Goal: Task Accomplishment & Management: Manage account settings

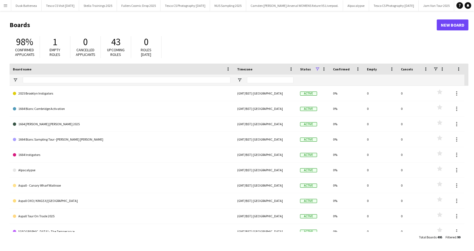
click at [80, 80] on input "Board name Filter Input" at bounding box center [127, 80] width 208 height 7
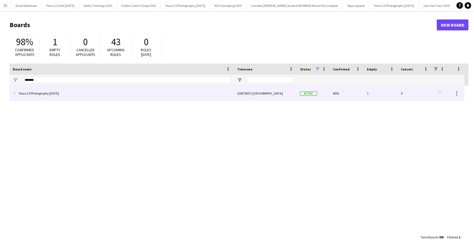
type input "*******"
click at [67, 93] on link "Tesco CS Photography [DATE]" at bounding box center [122, 93] width 218 height 15
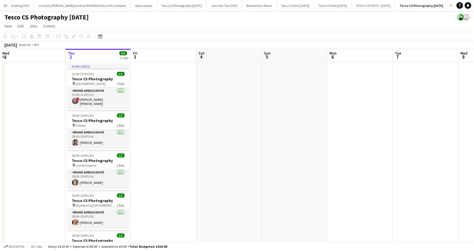
scroll to position [0, 239]
click at [282, 7] on button "Tesco CS Visit [DATE] Close" at bounding box center [296, 5] width 38 height 11
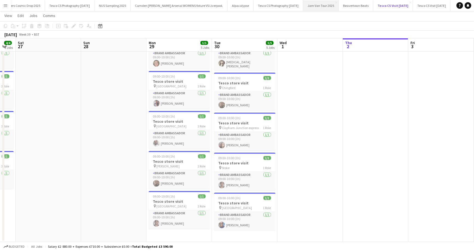
scroll to position [0, 111]
click at [84, 7] on button "Tesco CS Photography [DATE] Close" at bounding box center [75, 5] width 50 height 11
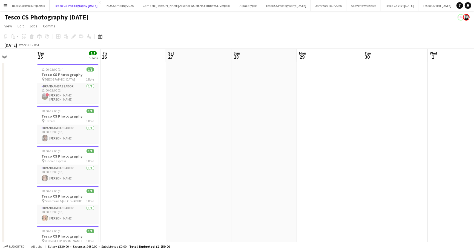
scroll to position [0, 169]
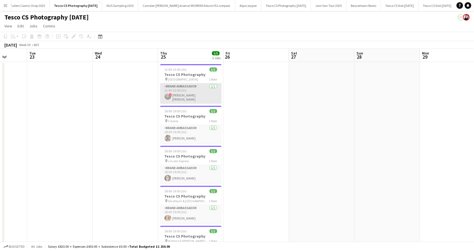
click at [186, 95] on app-card-role "Brand Ambassador [DATE] 12:00-13:00 (1h) ! [PERSON_NAME] [PERSON_NAME]" at bounding box center [190, 93] width 61 height 20
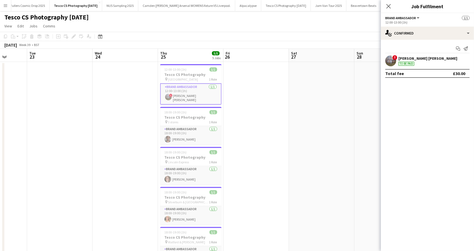
click at [425, 59] on div "[PERSON_NAME] [PERSON_NAME]" at bounding box center [428, 58] width 59 height 5
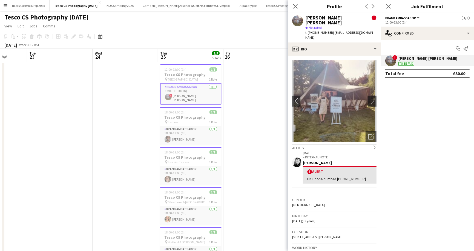
click at [173, 23] on app-page-menu "View Day view expanded Day view collapsed Month view Date picker Jump to [DATE]…" at bounding box center [237, 26] width 474 height 10
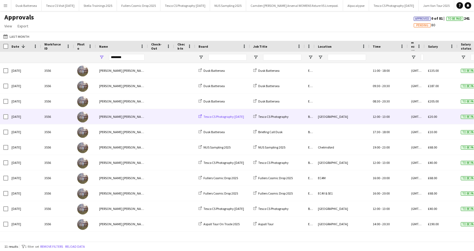
type input "********"
click at [212, 116] on span "Tesco CS Photography [DATE]" at bounding box center [224, 117] width 41 height 4
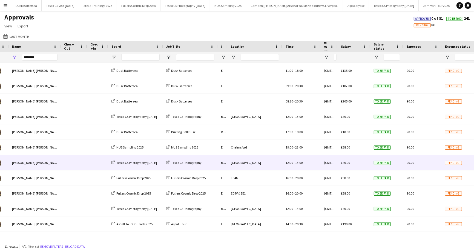
click at [347, 161] on span "£40.00" at bounding box center [345, 163] width 9 height 4
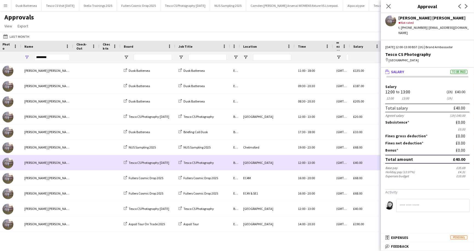
scroll to position [0, 59]
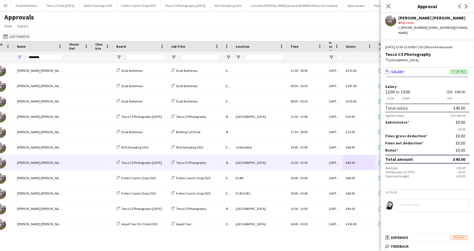
click at [20, 35] on button "01-04-2024 to 30-09-2025 Last Month" at bounding box center [16, 36] width 28 height 7
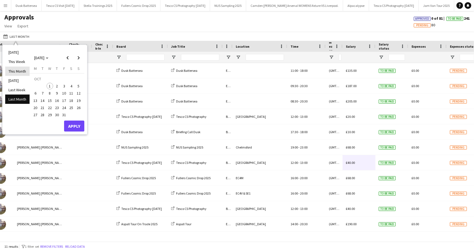
click at [18, 69] on li "This Month" at bounding box center [17, 71] width 24 height 9
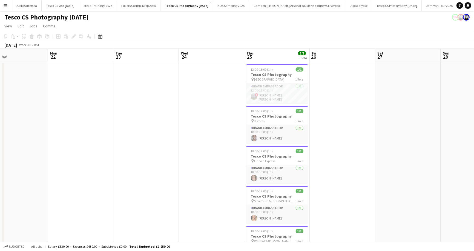
scroll to position [0, 217]
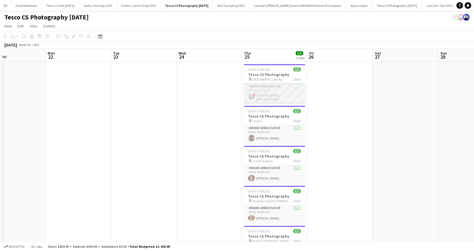
click at [258, 96] on app-card-role "Brand Ambassador [DATE] 12:00-13:00 (1h) ! [PERSON_NAME] [PERSON_NAME]" at bounding box center [274, 93] width 61 height 20
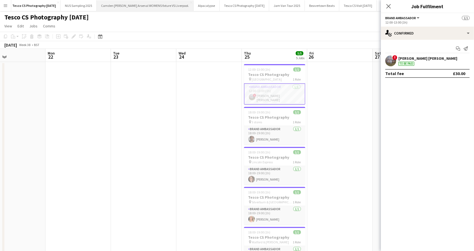
scroll to position [0, 246]
click at [388, 6] on icon "Close pop-in" at bounding box center [388, 6] width 5 height 5
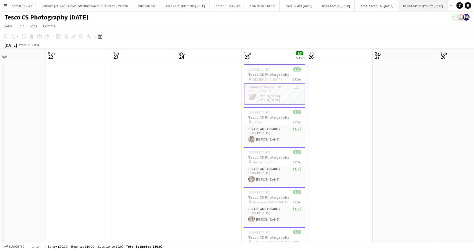
click at [402, 7] on button "Tesco CS Photography October 2025 Close" at bounding box center [423, 5] width 50 height 11
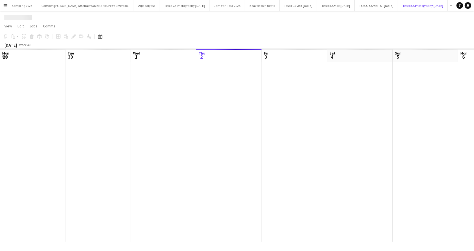
scroll to position [0, 131]
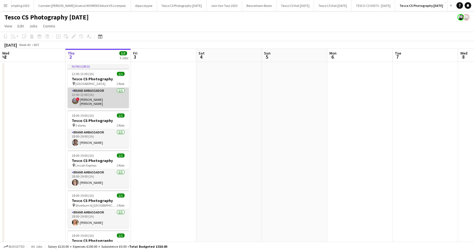
click at [96, 101] on app-card-role "Brand Ambassador [DATE] 12:00-13:00 (1h) ! [PERSON_NAME] [PERSON_NAME]" at bounding box center [98, 98] width 61 height 20
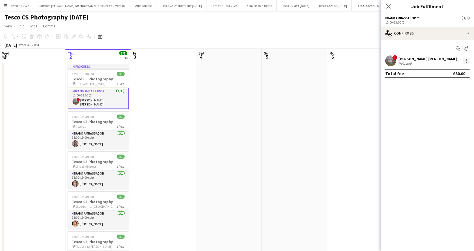
click at [466, 58] on div at bounding box center [466, 61] width 7 height 7
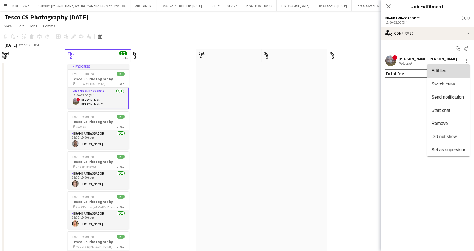
click at [442, 70] on span "Edit fee" at bounding box center [439, 71] width 15 height 5
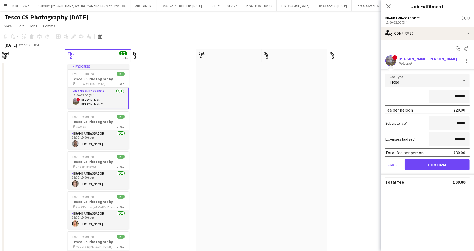
click at [458, 96] on input "******" at bounding box center [449, 97] width 41 height 14
type input "**"
type input "******"
click at [430, 164] on button "Confirm" at bounding box center [437, 164] width 65 height 11
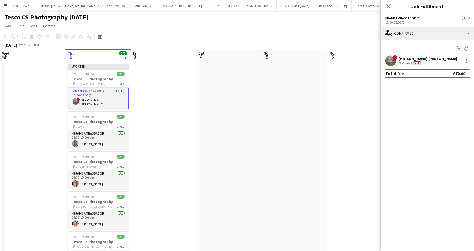
click at [234, 22] on app-page-menu "View Day view expanded Day view collapsed Month view Date picker Jump to [DATE]…" at bounding box center [237, 26] width 474 height 10
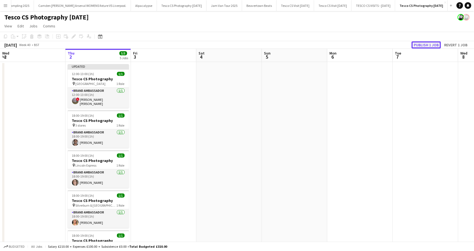
click at [427, 45] on button "Publish 1 job" at bounding box center [426, 44] width 29 height 7
